Goal: Use online tool/utility: Utilize a website feature to perform a specific function

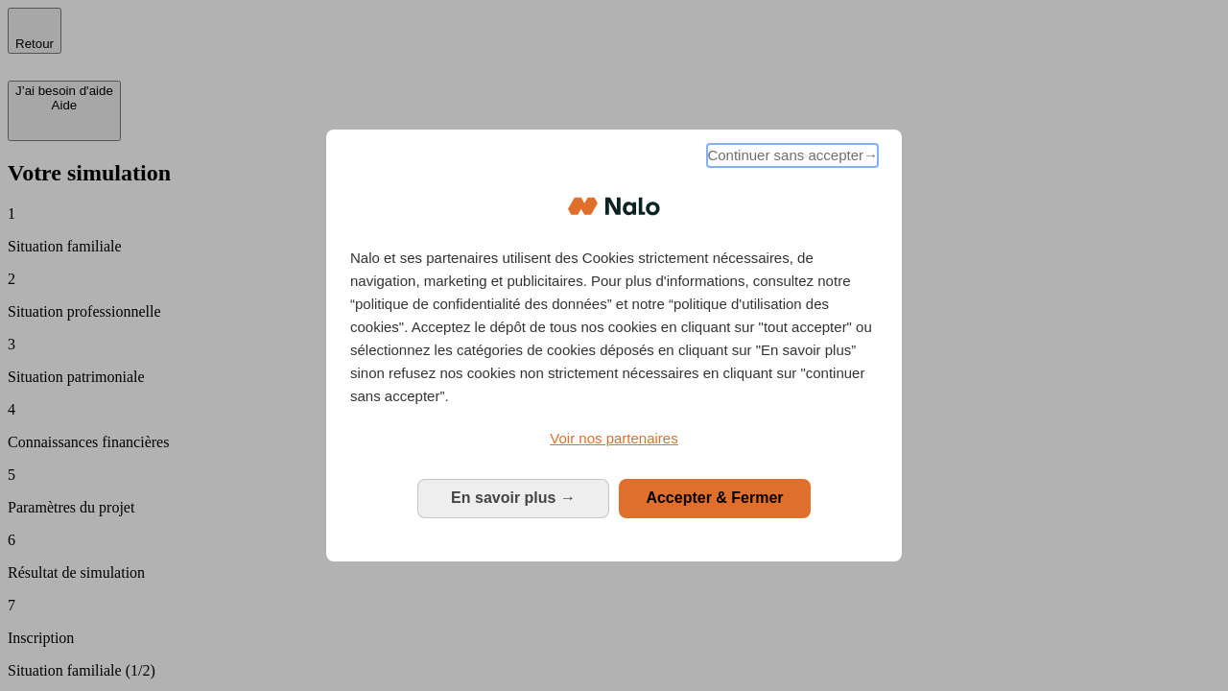
click at [790, 158] on span "Continuer sans accepter →" at bounding box center [792, 155] width 171 height 23
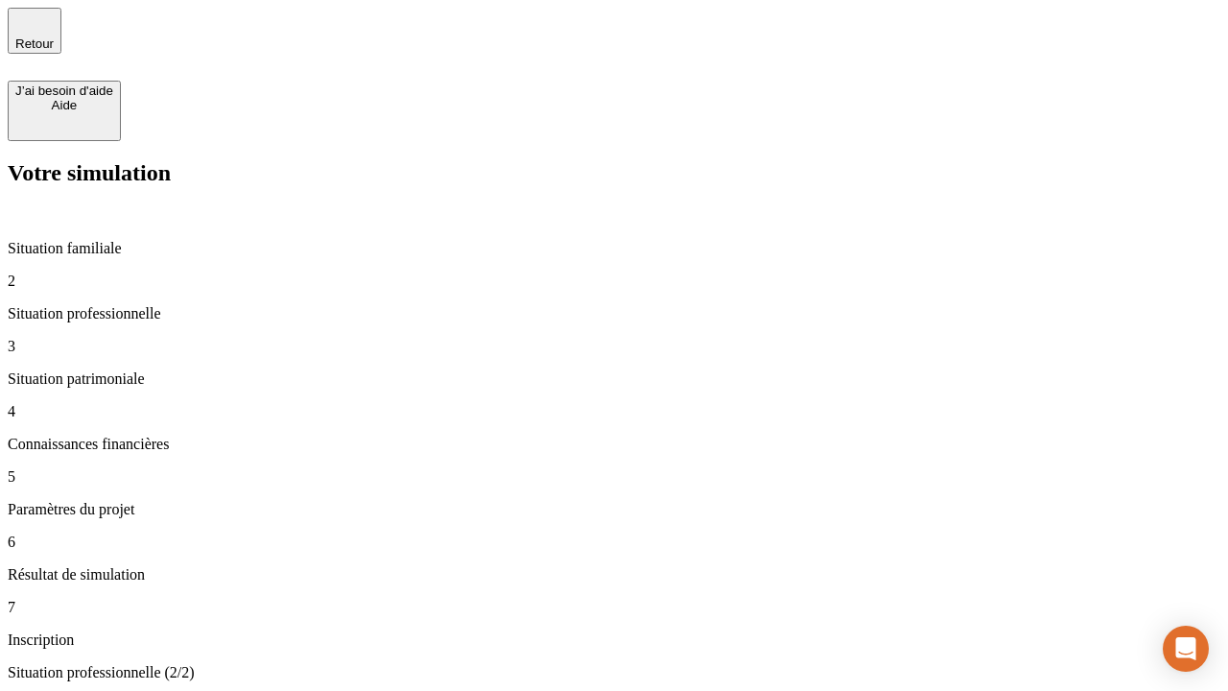
type input "30 000"
type input "1 000"
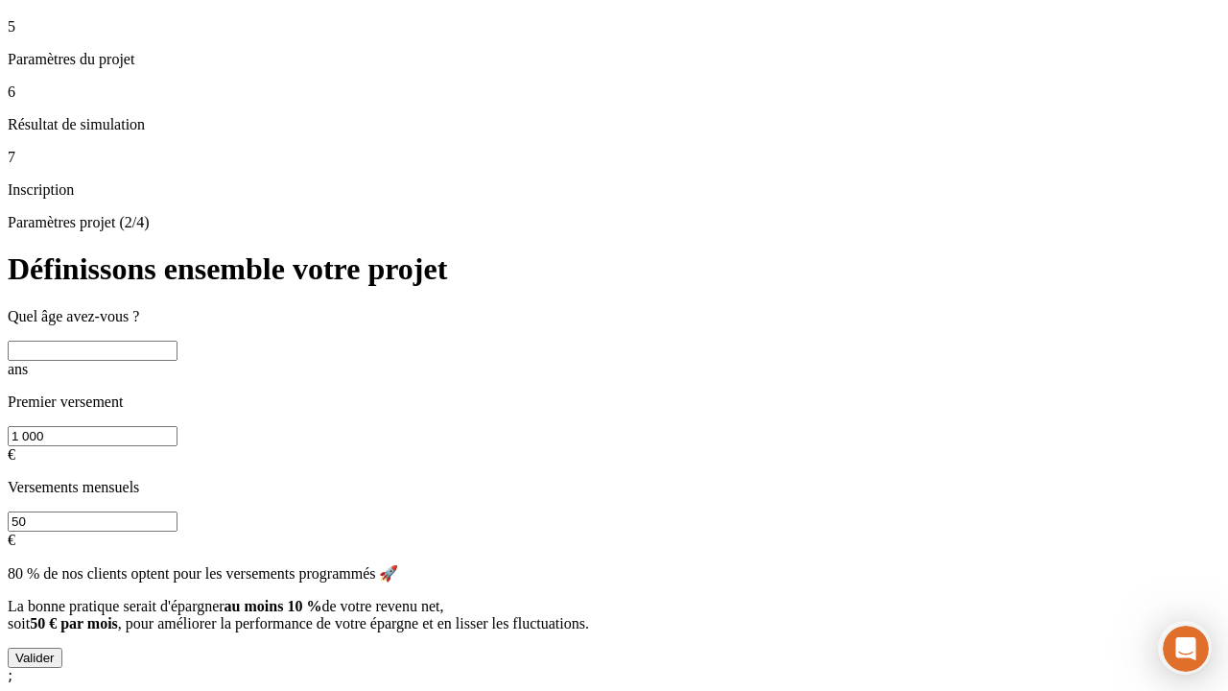
scroll to position [19, 0]
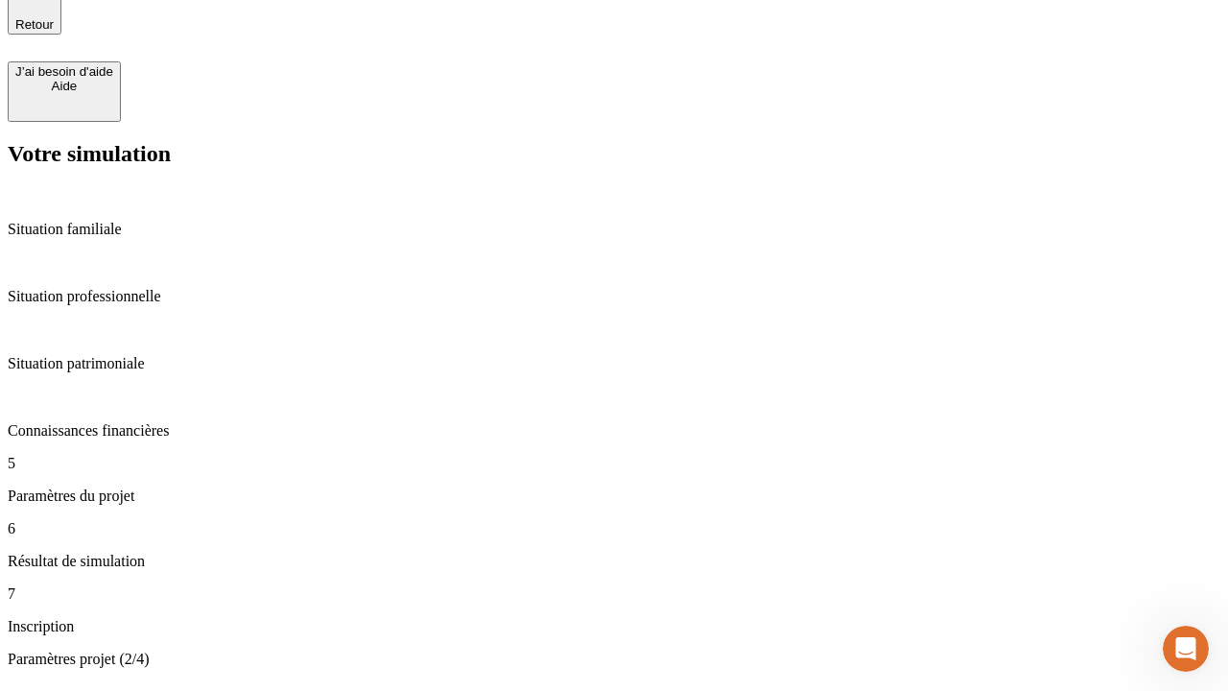
type input "65"
type input "5 000"
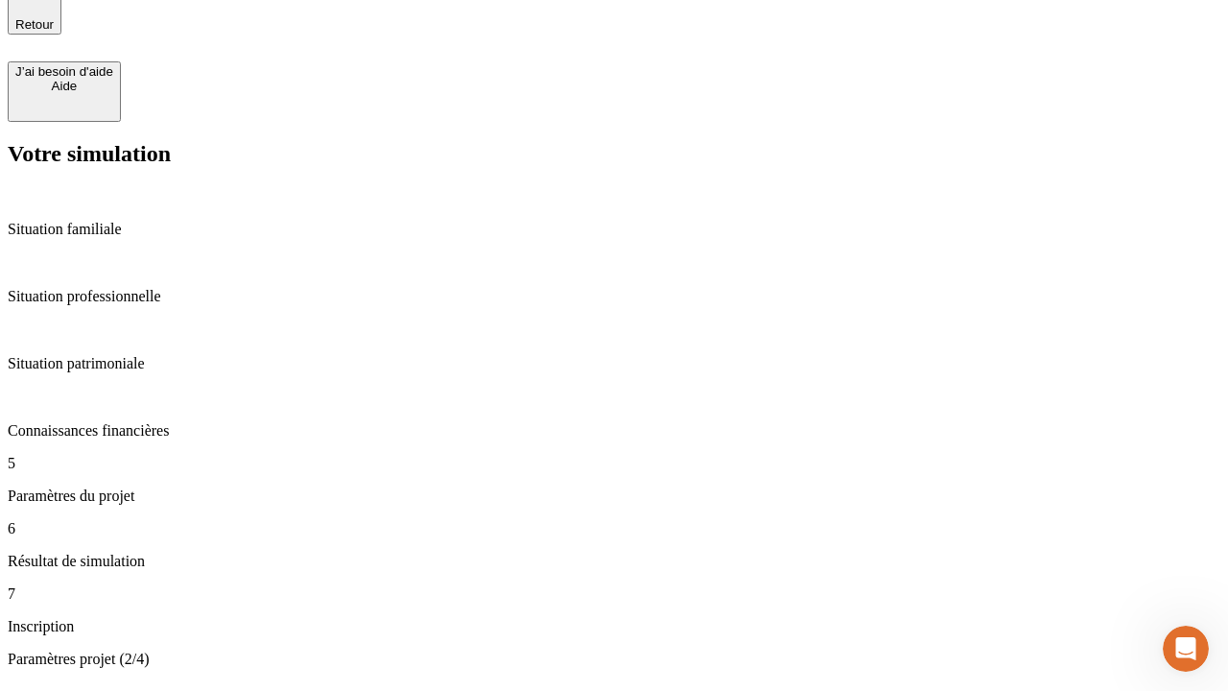
type input "640"
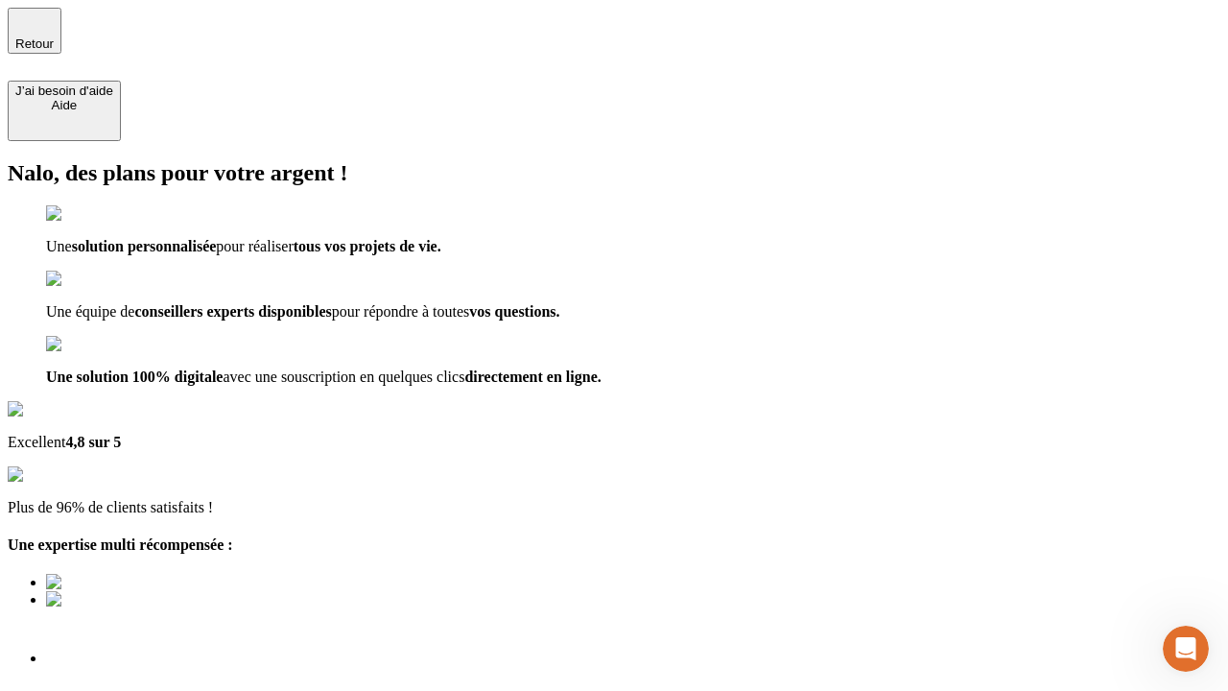
type input "[EMAIL_ADDRESS][DOMAIN_NAME]"
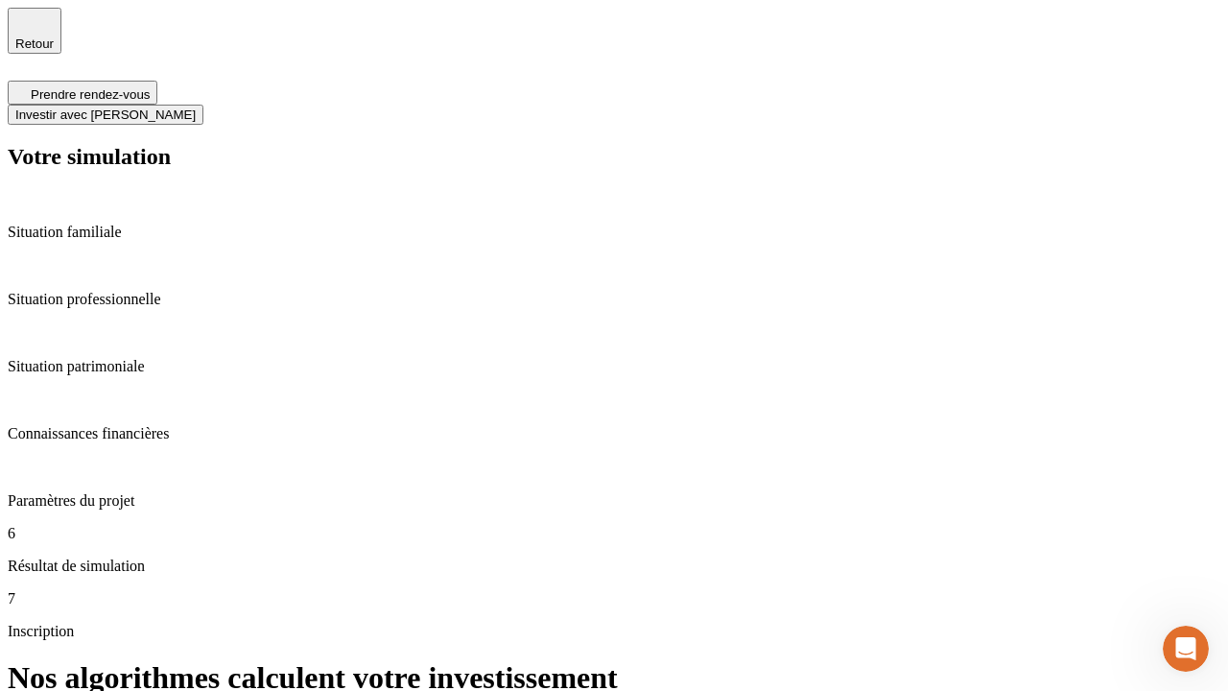
scroll to position [8, 0]
